Goal: Check status: Check status

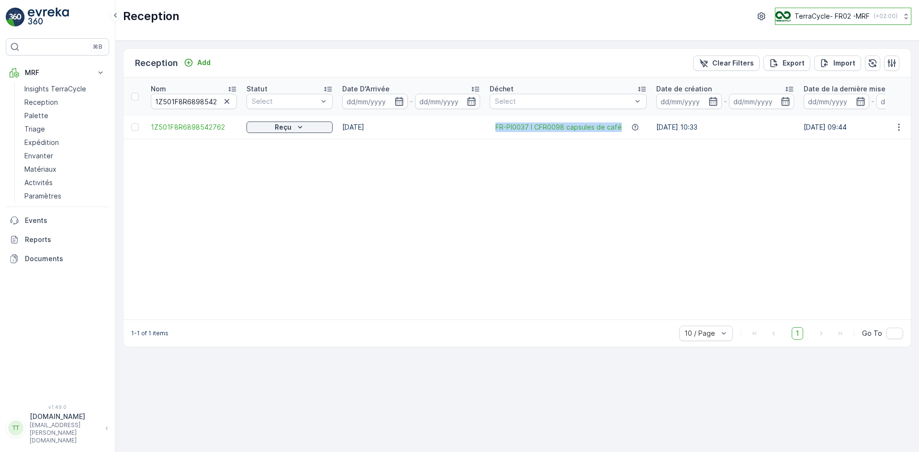
click at [833, 13] on p "TerraCycle- FR02 -MRF" at bounding box center [832, 16] width 75 height 10
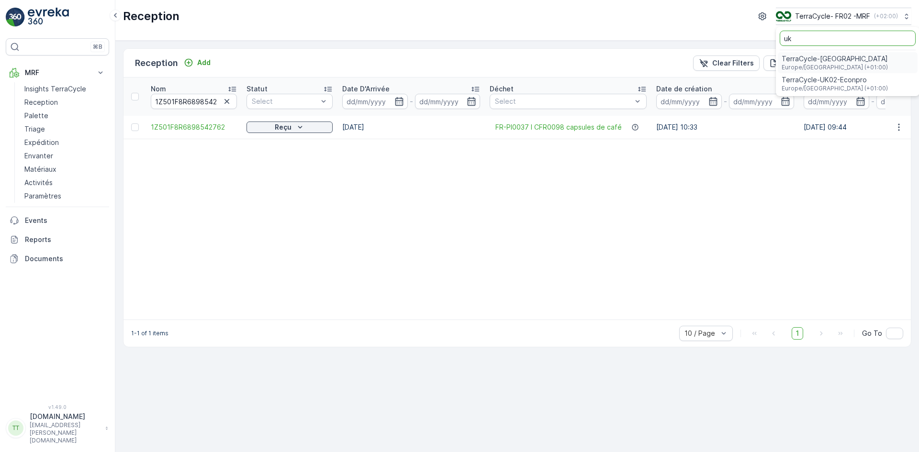
type input "uk"
click at [829, 82] on span "TerraCycle-UK02-Econpro" at bounding box center [835, 80] width 106 height 10
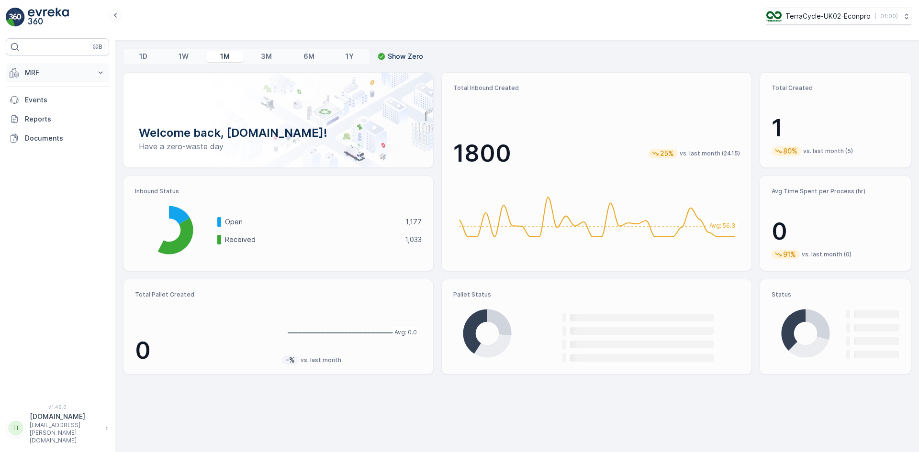
click at [35, 68] on button "MRF" at bounding box center [57, 72] width 103 height 19
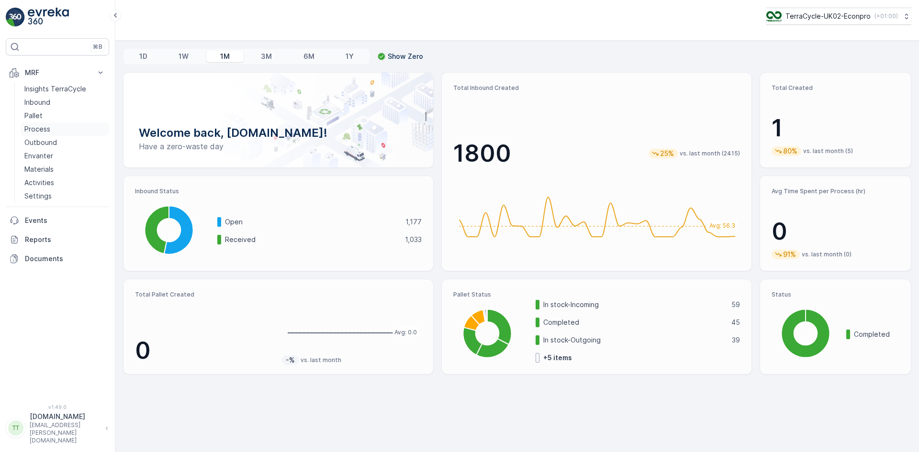
click at [43, 129] on p "Process" at bounding box center [37, 129] width 26 height 10
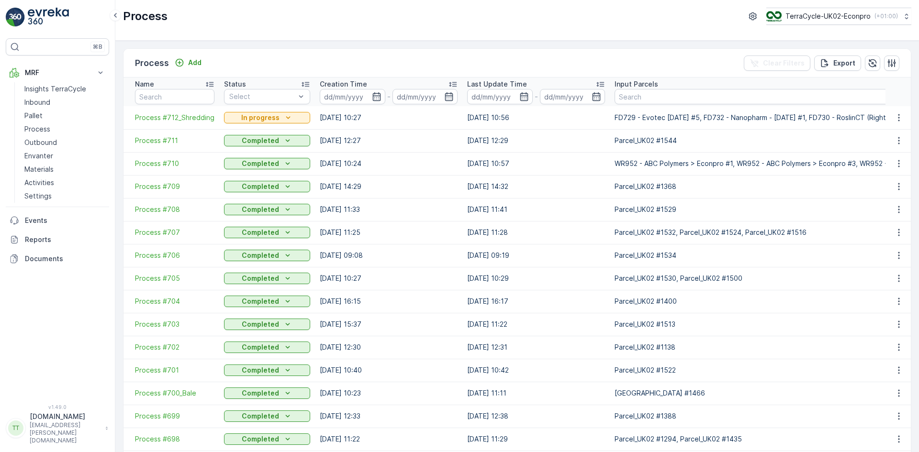
click at [162, 117] on span "Process #712_Shredding" at bounding box center [174, 118] width 79 height 10
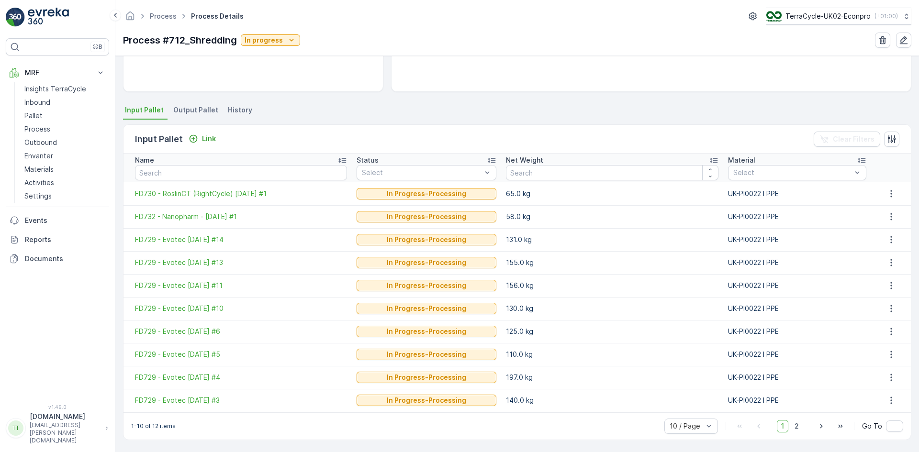
scroll to position [164, 0]
click at [797, 423] on span "2" at bounding box center [796, 426] width 13 height 12
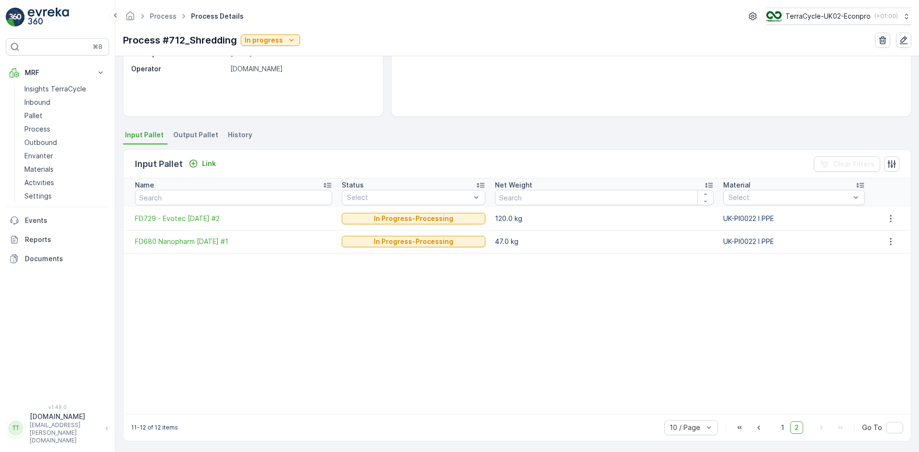
scroll to position [140, 0]
click at [778, 427] on span "1" at bounding box center [782, 426] width 11 height 12
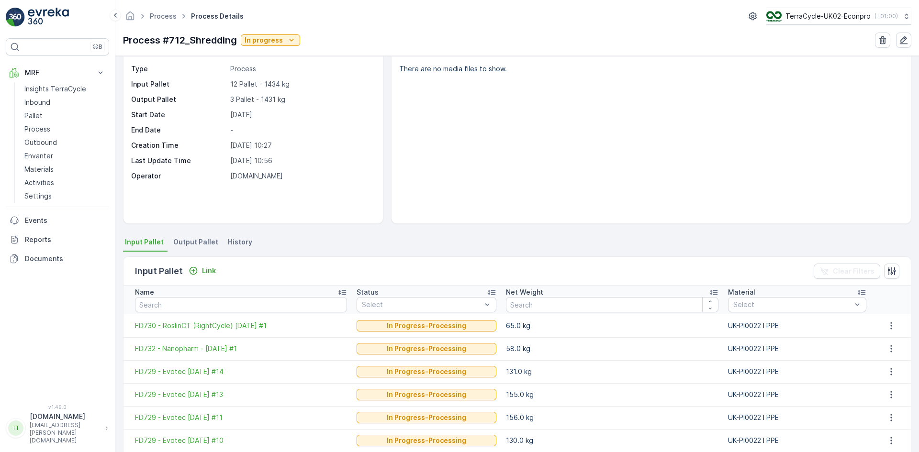
scroll to position [20, 0]
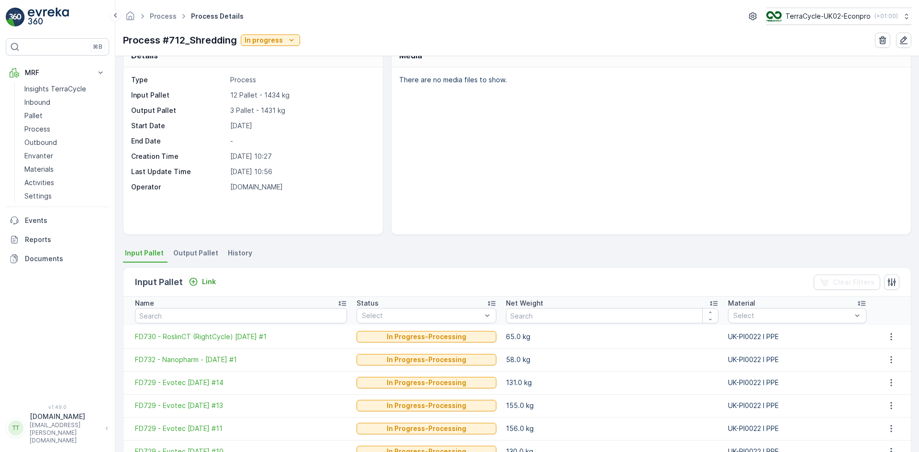
click at [200, 257] on span "Output Pallet" at bounding box center [195, 253] width 45 height 10
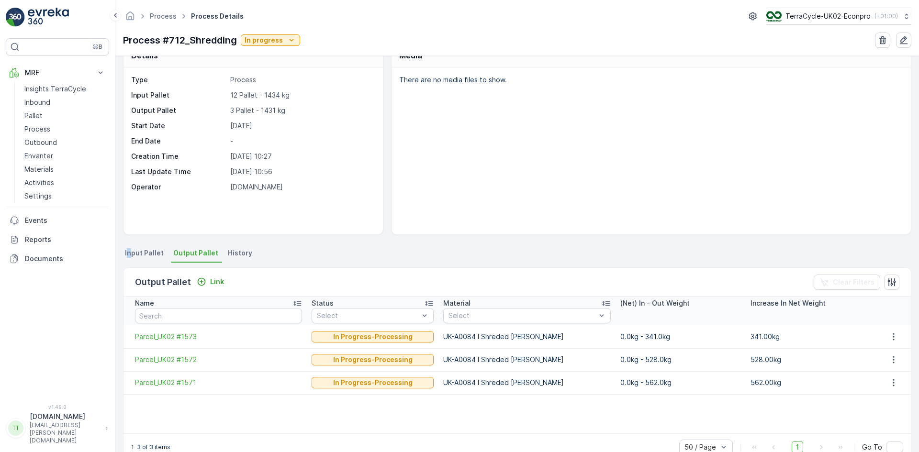
click at [129, 251] on span "Input Pallet" at bounding box center [144, 253] width 39 height 10
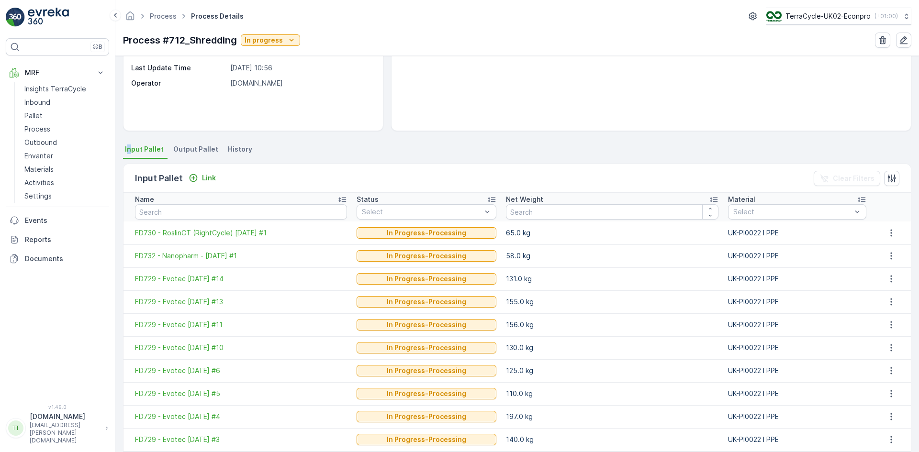
scroll to position [164, 0]
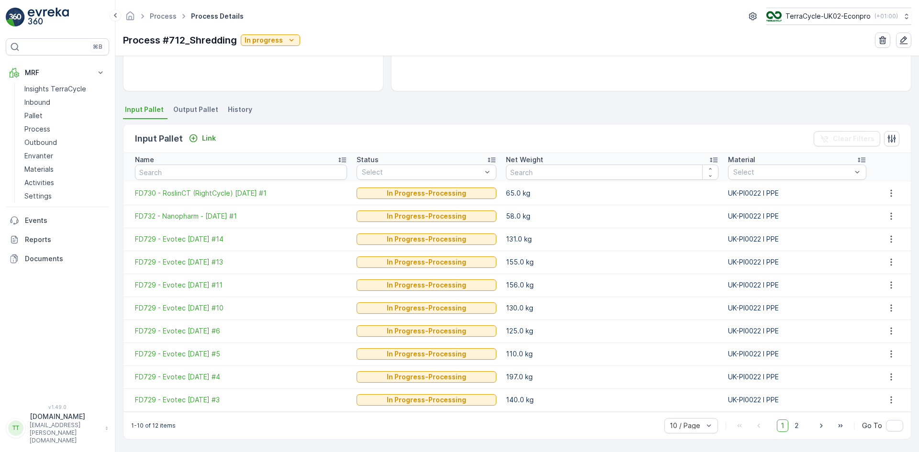
click at [319, 96] on div "Details Type Process Input Pallet 12 Pallet - 1434 kg Output Pallet 3 Pallet - …" at bounding box center [517, 254] width 804 height 396
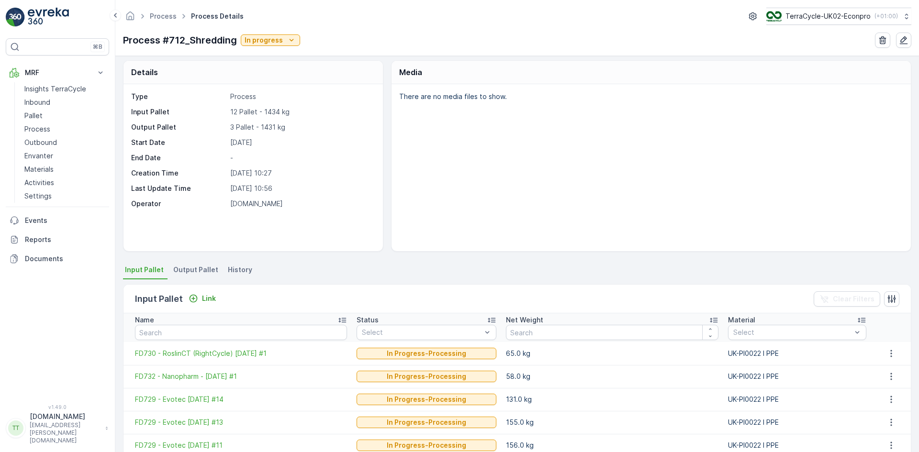
scroll to position [0, 0]
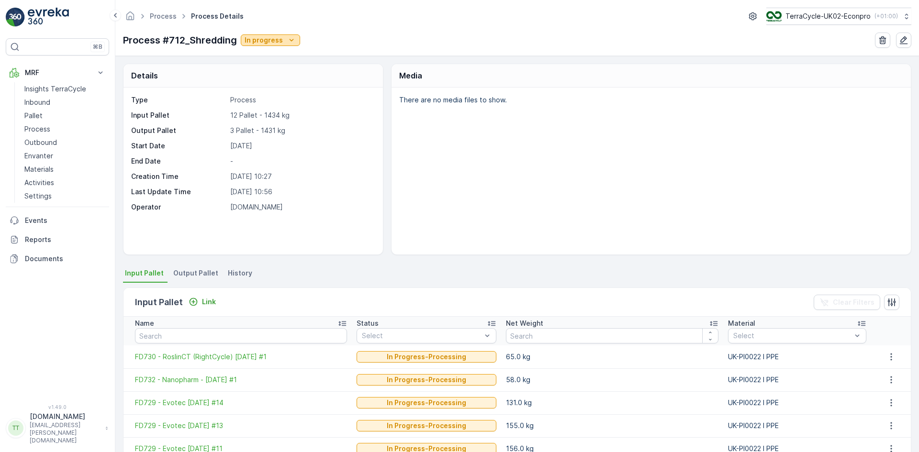
click at [271, 36] on p "In progress" at bounding box center [264, 40] width 38 height 10
click at [438, 38] on div "Process #712_Shredding In progress" at bounding box center [517, 40] width 789 height 15
click at [196, 276] on span "Output Pallet" at bounding box center [195, 274] width 45 height 10
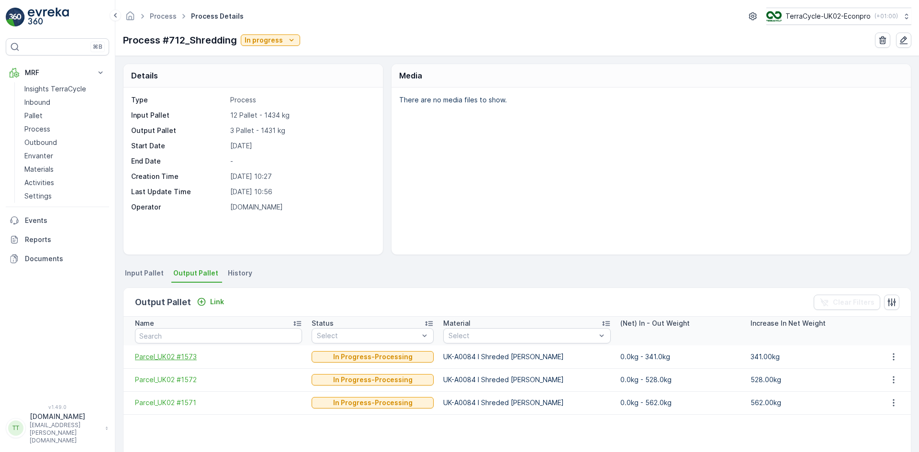
click at [194, 355] on span "Parcel_UK02 #1573" at bounding box center [218, 357] width 167 height 10
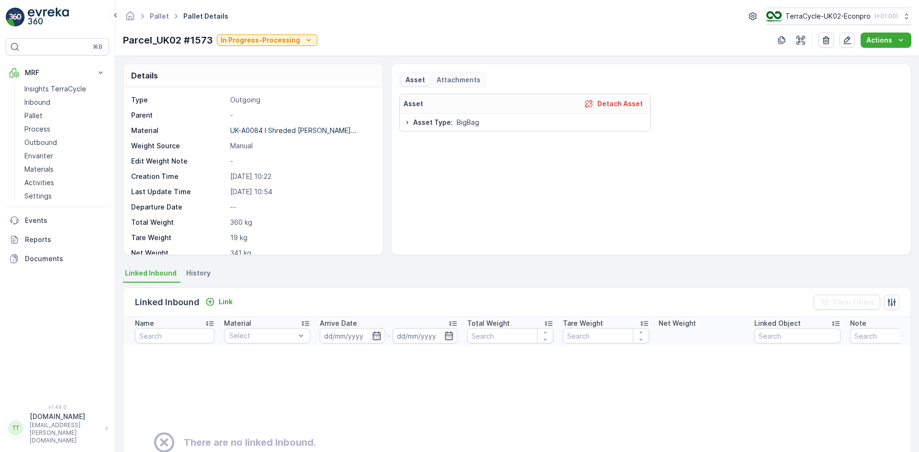
click at [194, 272] on span "History" at bounding box center [198, 274] width 24 height 10
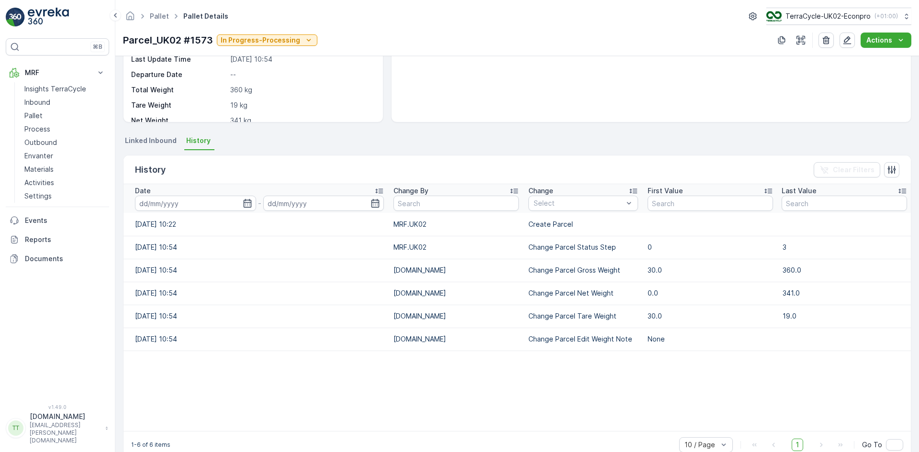
scroll to position [144, 0]
